Goal: Transaction & Acquisition: Obtain resource

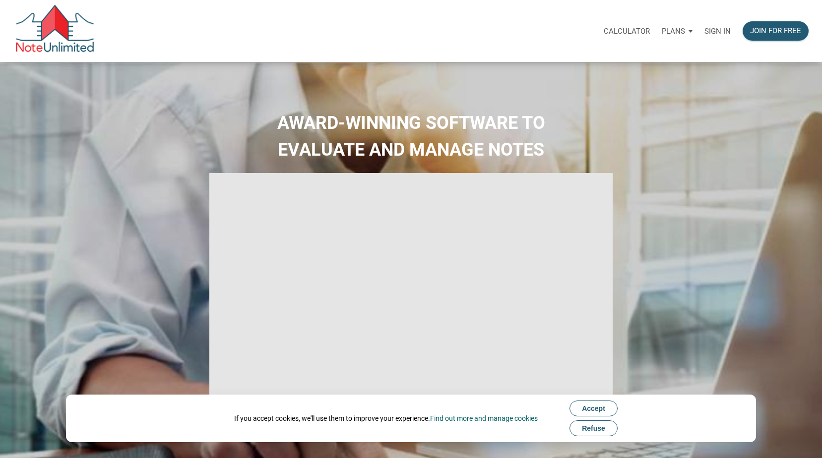
click at [720, 26] on div "Sign in" at bounding box center [717, 30] width 38 height 31
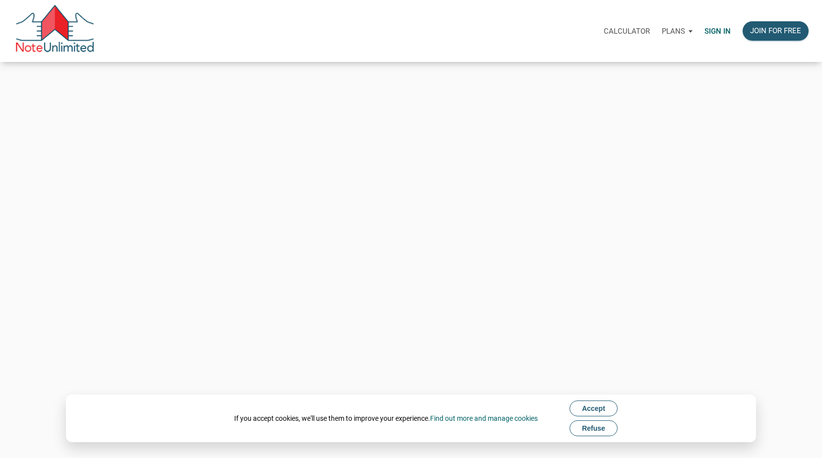
type input "[PERSON_NAME][EMAIL_ADDRESS][PERSON_NAME][DOMAIN_NAME]"
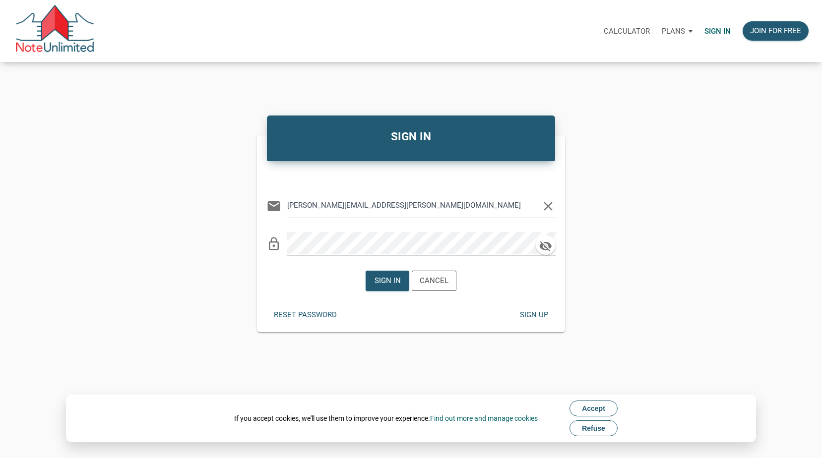
click at [598, 428] on span "Refuse" at bounding box center [593, 428] width 23 height 8
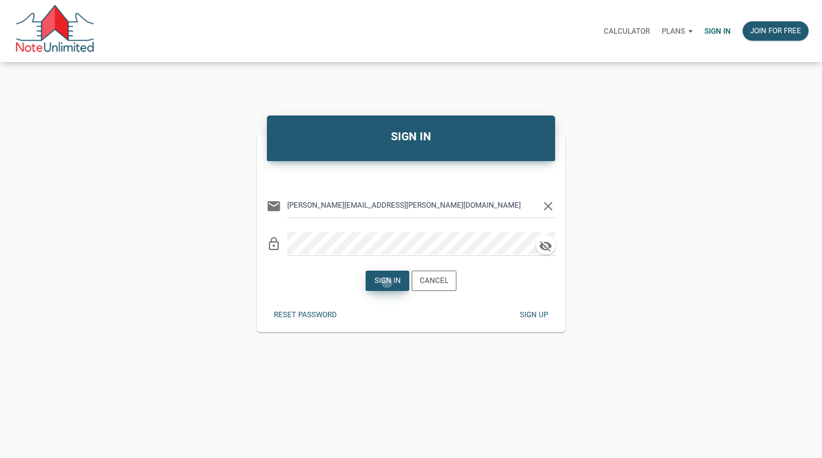
click at [387, 283] on div "Sign in" at bounding box center [387, 280] width 26 height 11
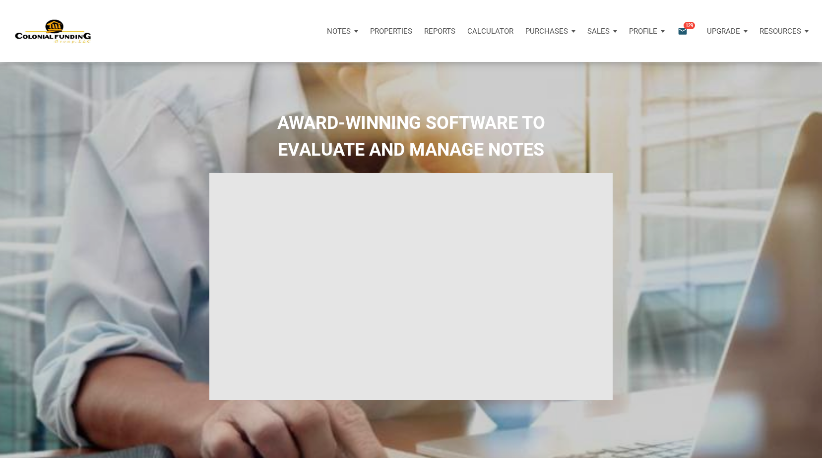
type input "Introduction to new features"
select select
click at [551, 31] on p "Purchases" at bounding box center [546, 31] width 43 height 9
click at [506, 57] on link "Offers" at bounding box center [532, 58] width 94 height 20
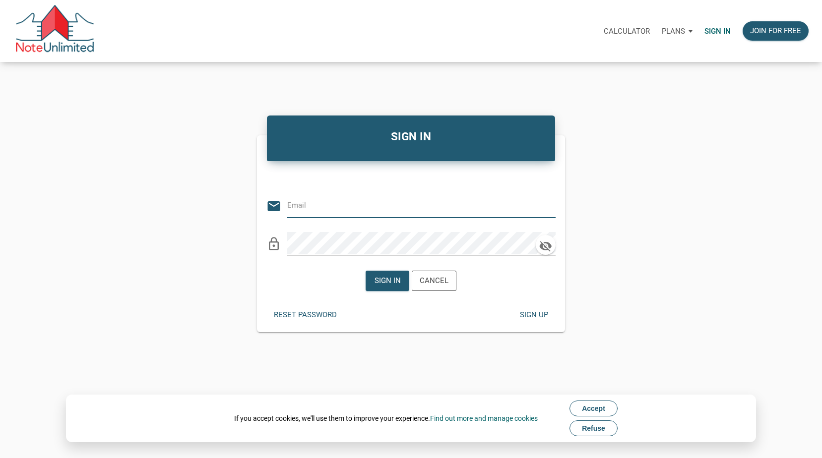
type input "[PERSON_NAME][EMAIL_ADDRESS][PERSON_NAME][DOMAIN_NAME]"
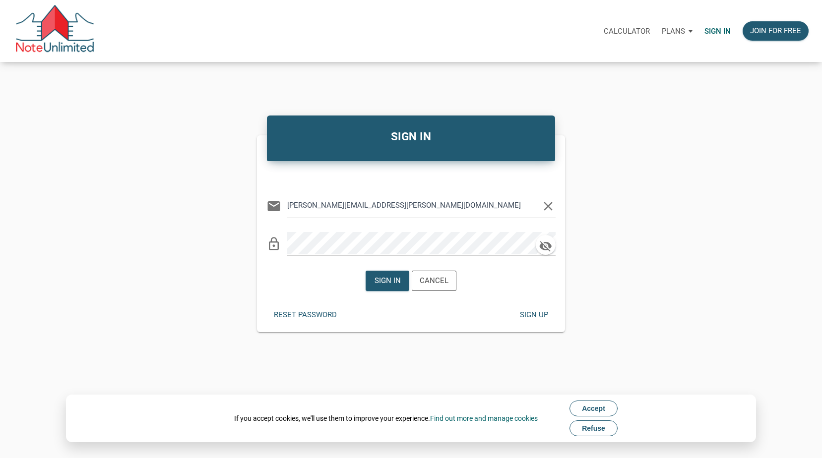
click at [596, 431] on span "Refuse" at bounding box center [593, 428] width 23 height 8
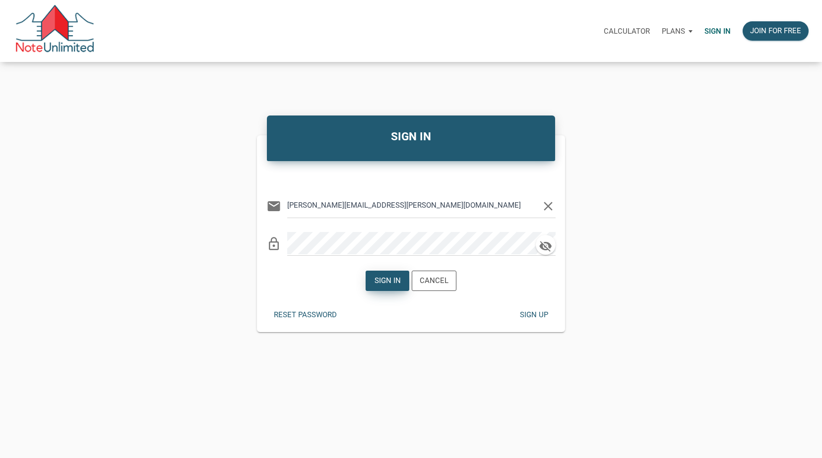
click at [383, 281] on div "Sign in" at bounding box center [387, 280] width 26 height 11
